Goal: Information Seeking & Learning: Learn about a topic

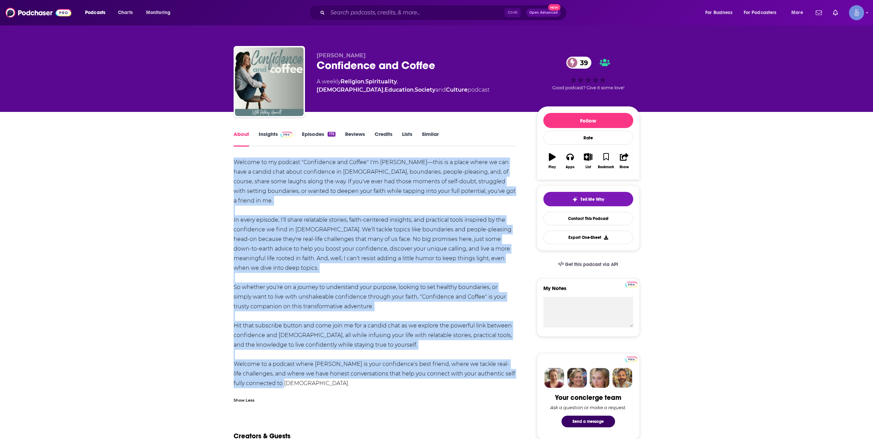
drag, startPoint x: 235, startPoint y: 161, endPoint x: 307, endPoint y: 382, distance: 233.0
click at [307, 382] on div "Welcome to my podcast "Confidence and Coffee" I'm [PERSON_NAME]—this is a place…" at bounding box center [375, 273] width 283 height 231
copy div "Loremip do si ametcon "Adipiscing eli Seddoe" T'i Utlabo Etdolore—magn al e adm…"
click at [285, 137] on img at bounding box center [287, 134] width 12 height 5
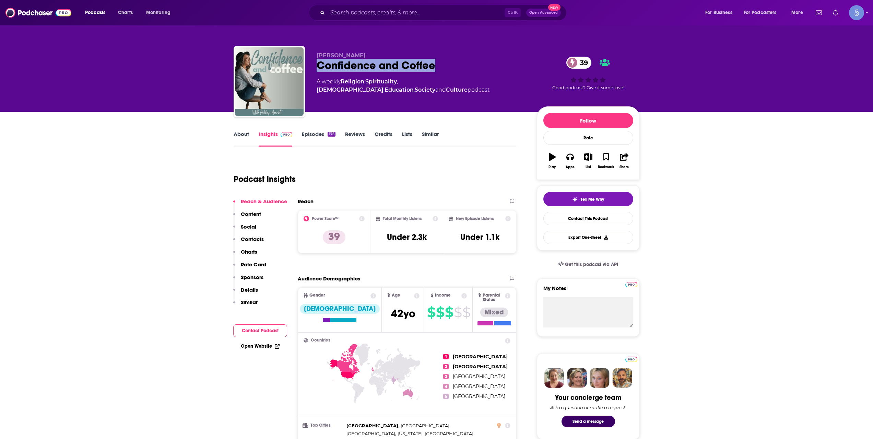
drag, startPoint x: 320, startPoint y: 67, endPoint x: 439, endPoint y: 62, distance: 118.8
click at [439, 62] on div "Confidence and Coffee 39" at bounding box center [421, 65] width 209 height 13
copy h2 "Confidence and Coffee"
click at [434, 10] on input "Search podcasts, credits, & more..." at bounding box center [416, 12] width 177 height 11
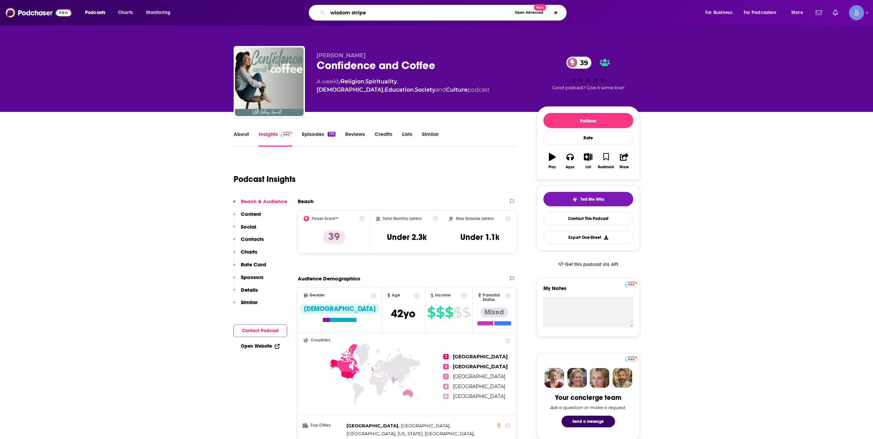
type input "wisdom stripes"
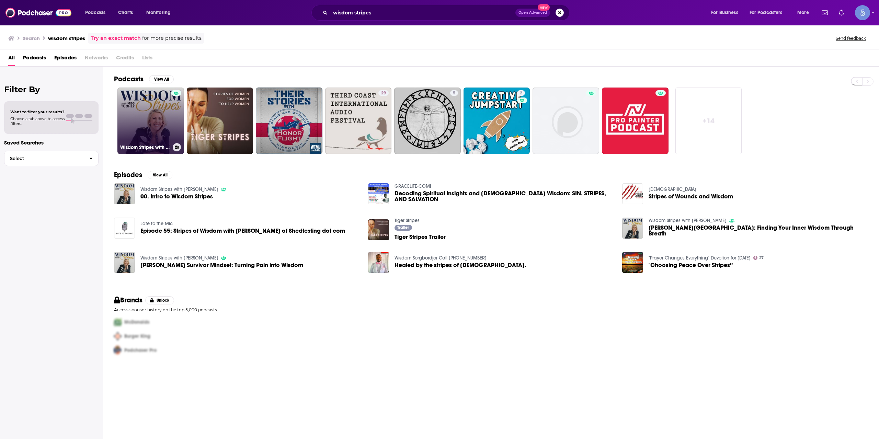
click at [176, 112] on div at bounding box center [176, 116] width 10 height 53
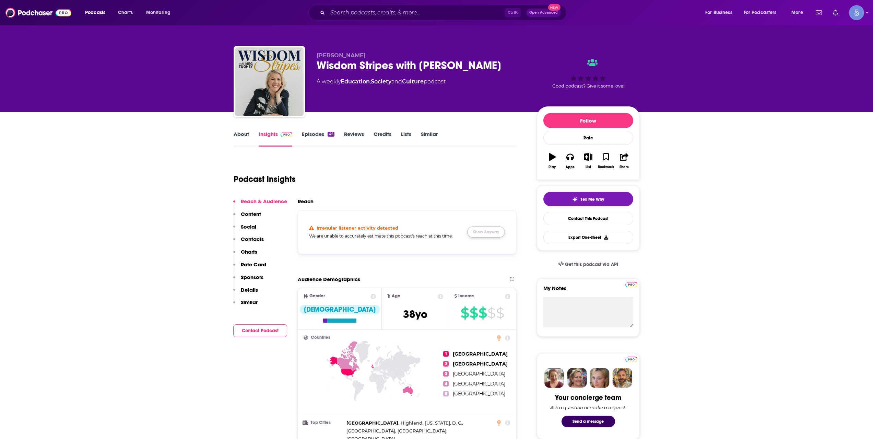
click at [500, 232] on button "Show Anyway" at bounding box center [486, 232] width 38 height 11
click at [243, 138] on link "About" at bounding box center [241, 139] width 15 height 16
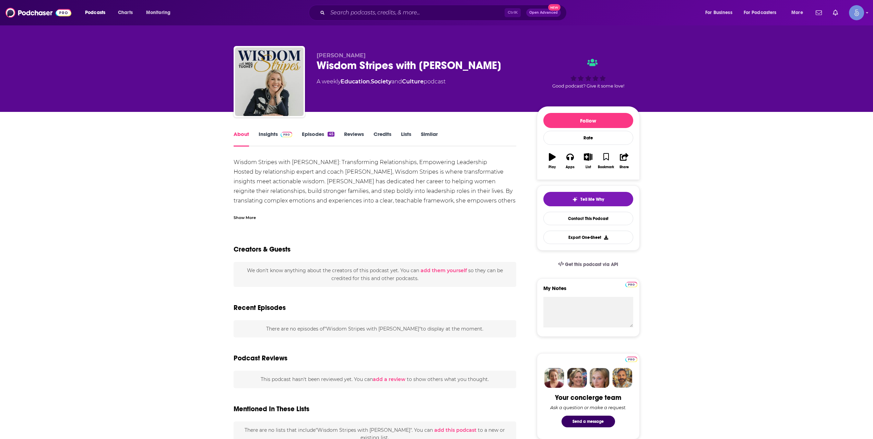
click at [243, 220] on div "Show More" at bounding box center [245, 217] width 22 height 7
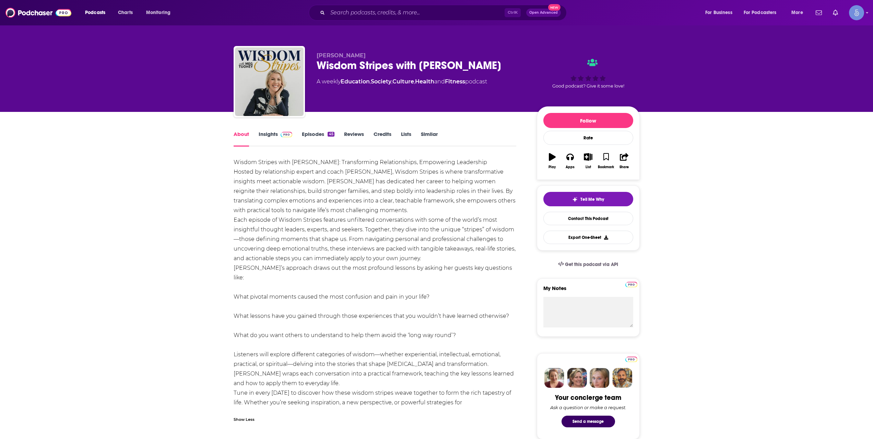
drag, startPoint x: 456, startPoint y: 405, endPoint x: 236, endPoint y: 159, distance: 330.1
click at [236, 159] on div "Wisdom Stripes with [PERSON_NAME]: Transforming Relationships, Empowering Leade…" at bounding box center [375, 287] width 283 height 259
copy div "Loremi Dolorsi amet Con Adipis: Elitseddoeiu Temporincidid, Utlaboreet Dolorema…"
click at [268, 138] on link "Insights" at bounding box center [276, 139] width 34 height 16
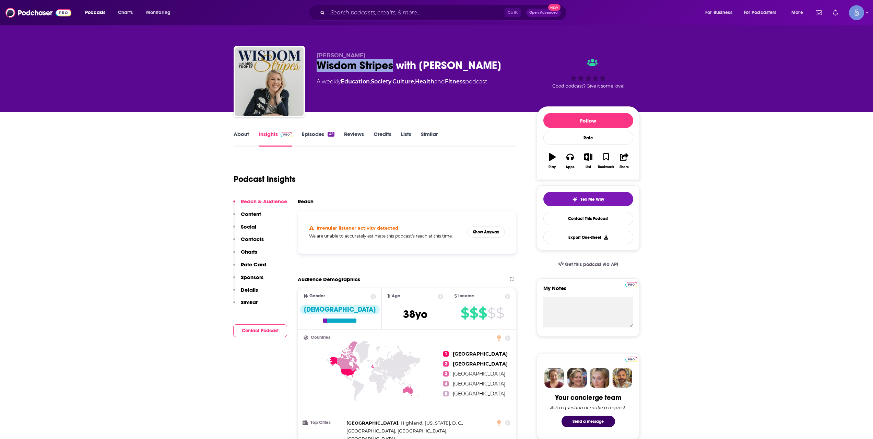
drag, startPoint x: 320, startPoint y: 63, endPoint x: 392, endPoint y: 60, distance: 72.2
click at [392, 60] on div "Wisdom Stripes with [PERSON_NAME]" at bounding box center [421, 65] width 209 height 13
copy h2 "Wisdom Stripes"
click at [480, 231] on button "Show Anyway" at bounding box center [486, 232] width 38 height 11
